Goal: Information Seeking & Learning: Learn about a topic

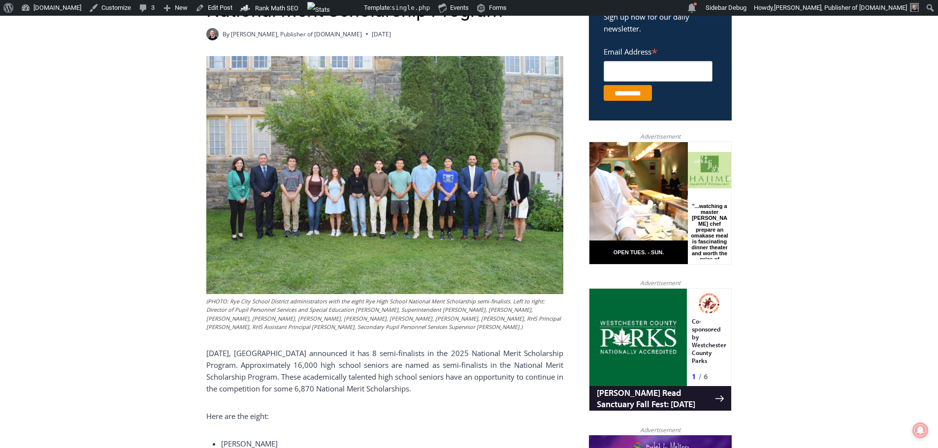
scroll to position [374, 0]
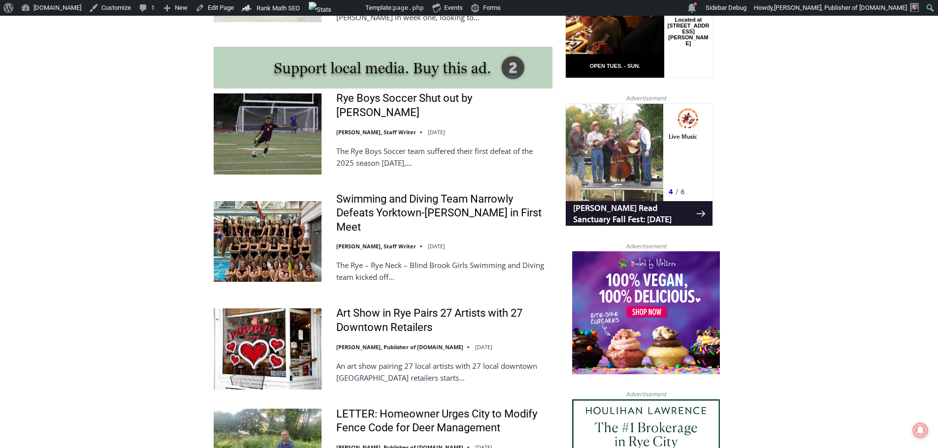
scroll to position [886, 0]
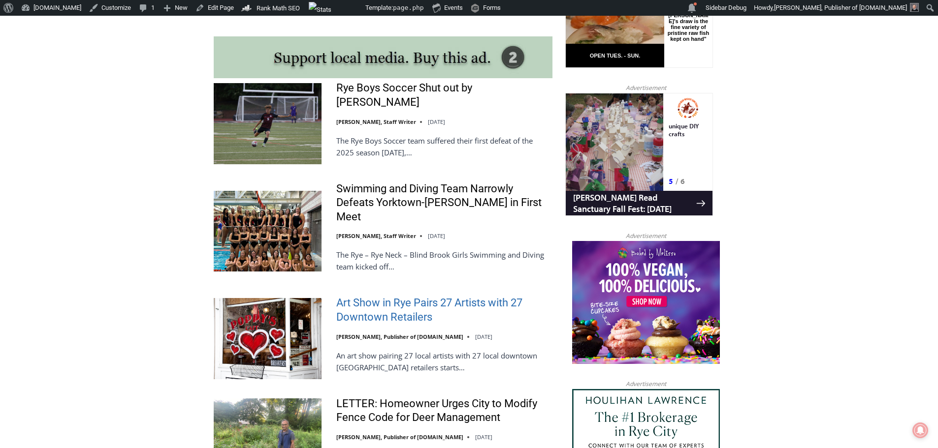
click at [461, 296] on link "Art Show in Rye Pairs 27 Artists with 27 Downtown Retailers" at bounding box center [444, 310] width 216 height 28
